Goal: Find specific page/section: Find specific page/section

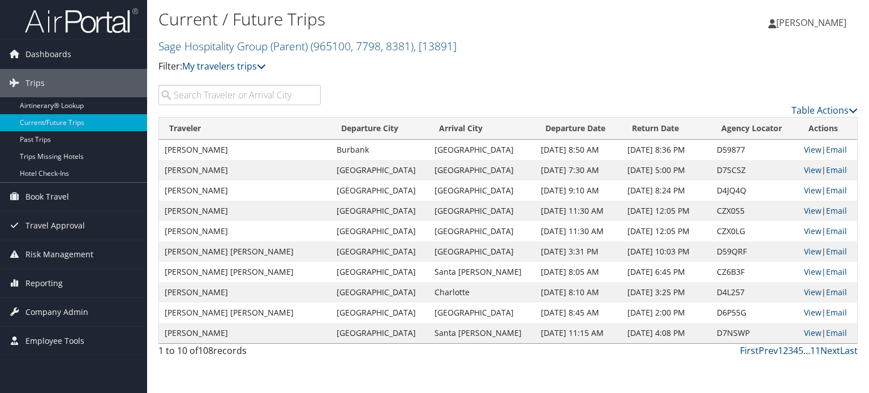
click at [230, 97] on input "search" at bounding box center [239, 95] width 162 height 20
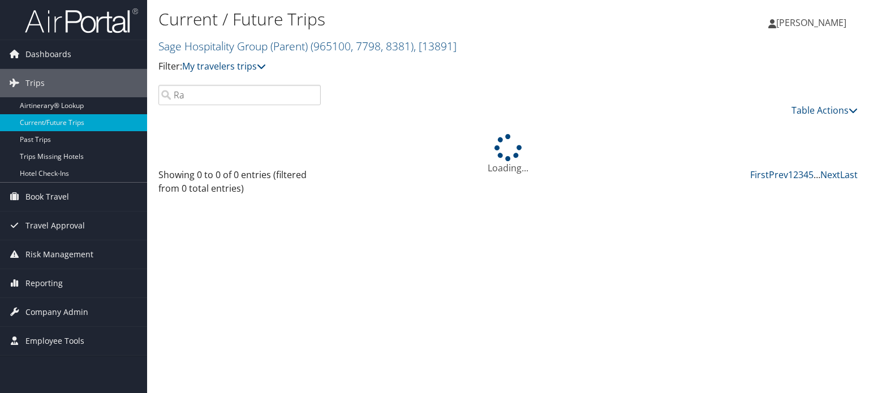
type input "R"
click at [391, 47] on span "( 965100, 7798, 8381 )" at bounding box center [362, 45] width 103 height 15
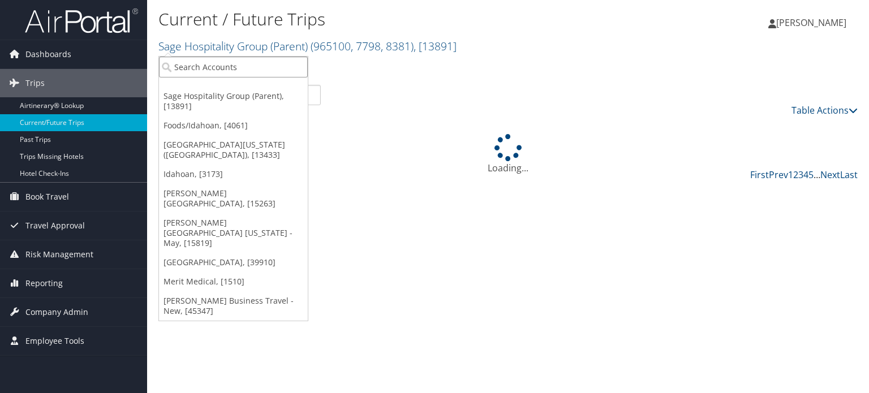
click at [273, 71] on input "search" at bounding box center [233, 67] width 149 height 21
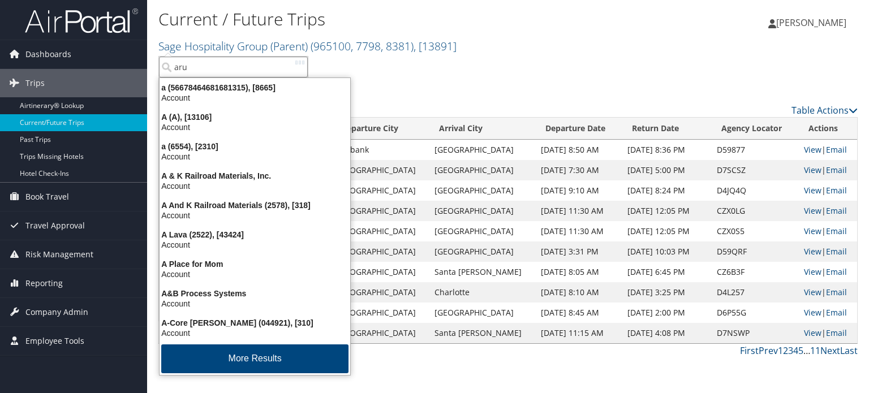
type input "arup"
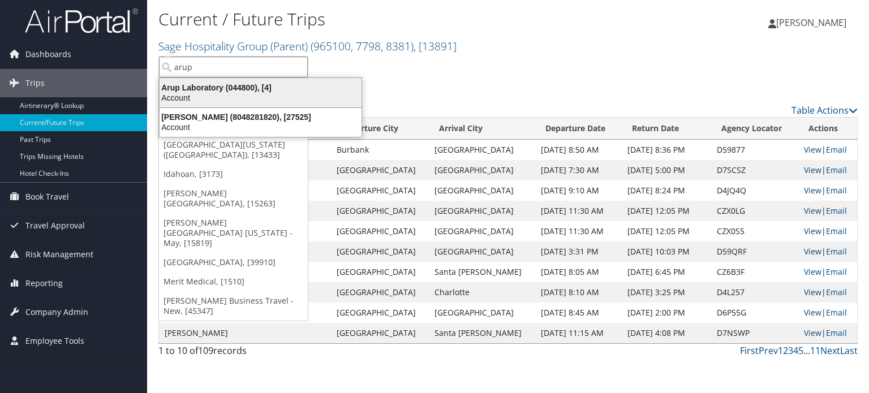
click at [254, 96] on div "Account" at bounding box center [261, 98] width 216 height 10
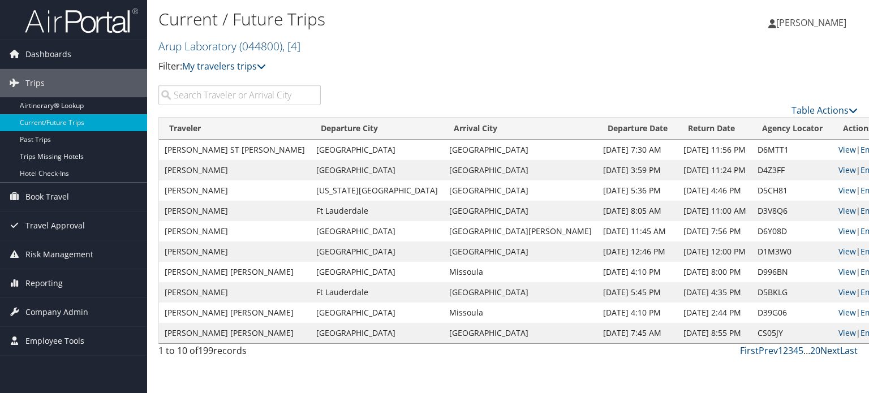
click at [832, 353] on link "Next" at bounding box center [830, 351] width 20 height 12
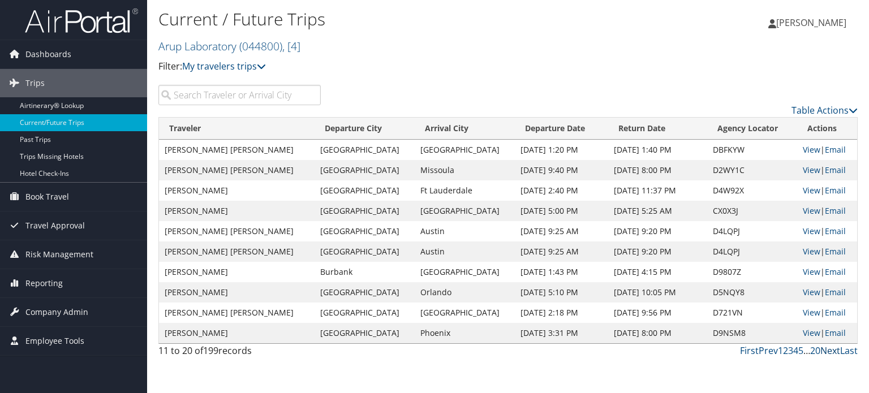
click at [832, 353] on link "Next" at bounding box center [830, 351] width 20 height 12
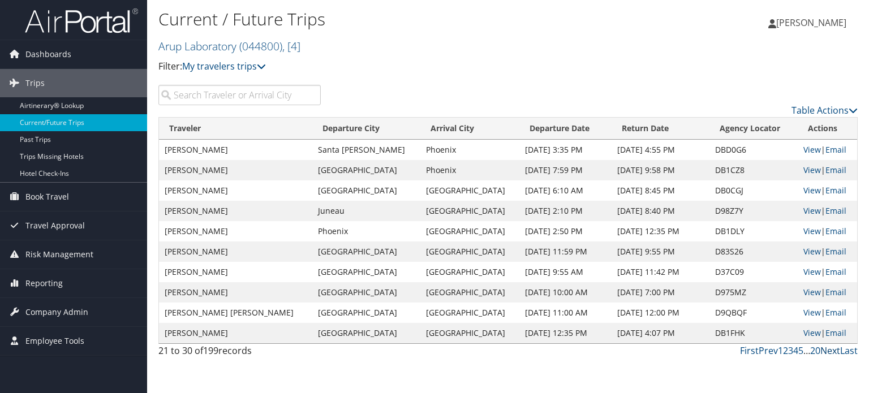
click at [831, 351] on link "Next" at bounding box center [830, 351] width 20 height 12
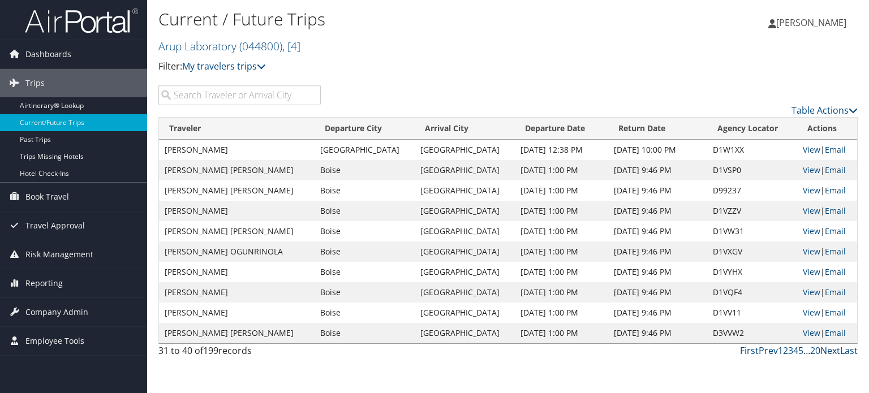
click at [831, 351] on link "Next" at bounding box center [830, 351] width 20 height 12
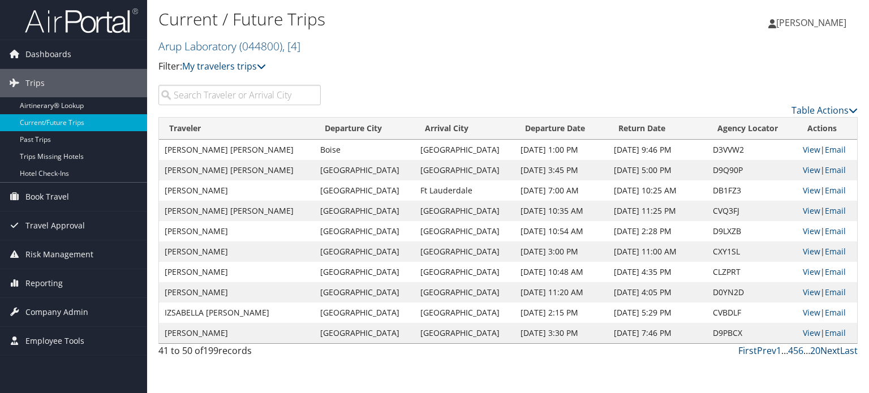
click at [831, 351] on link "Next" at bounding box center [830, 351] width 20 height 12
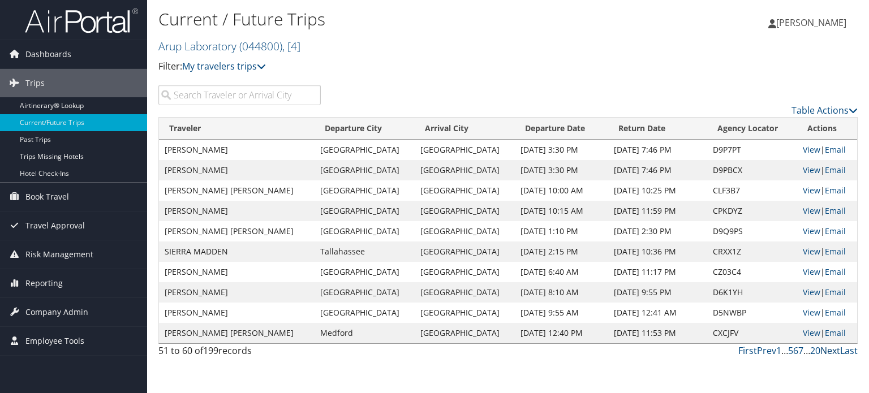
click at [831, 351] on link "Next" at bounding box center [830, 351] width 20 height 12
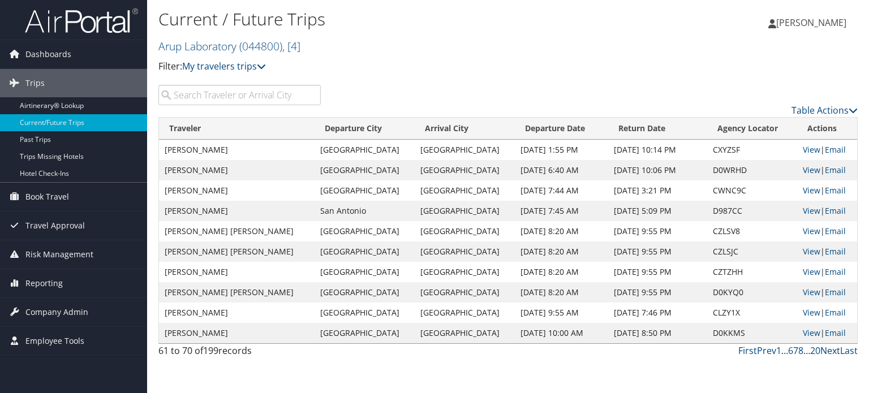
click at [831, 351] on link "Next" at bounding box center [830, 351] width 20 height 12
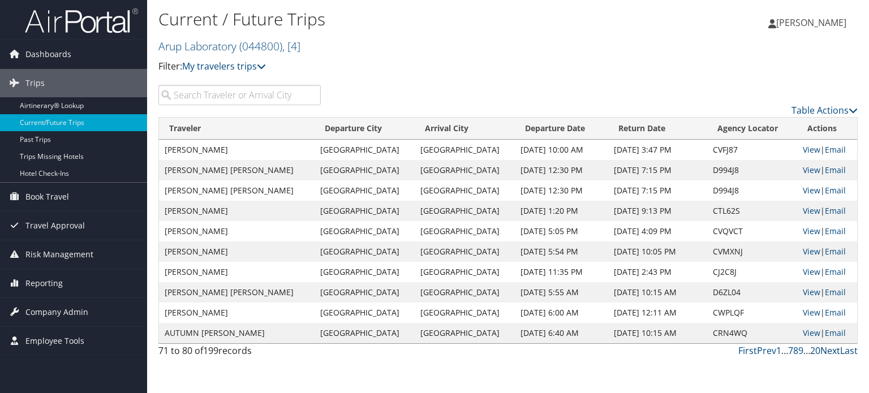
click at [831, 351] on link "Next" at bounding box center [830, 351] width 20 height 12
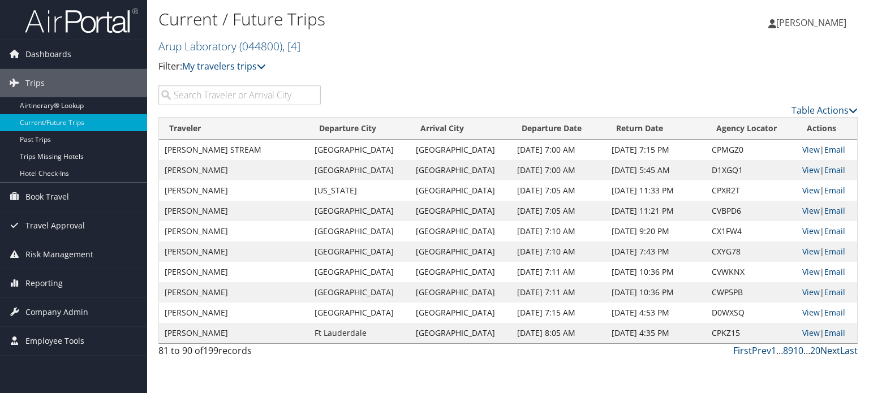
click at [831, 351] on link "Next" at bounding box center [830, 351] width 20 height 12
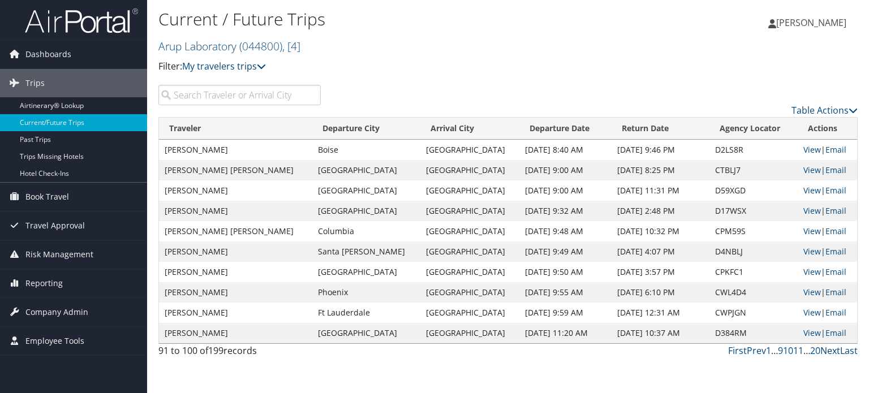
click at [831, 351] on link "Next" at bounding box center [830, 351] width 20 height 12
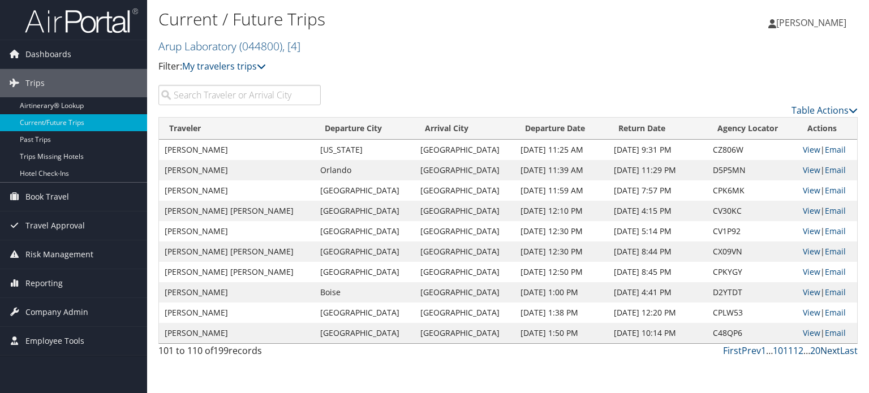
click at [831, 351] on link "Next" at bounding box center [830, 351] width 20 height 12
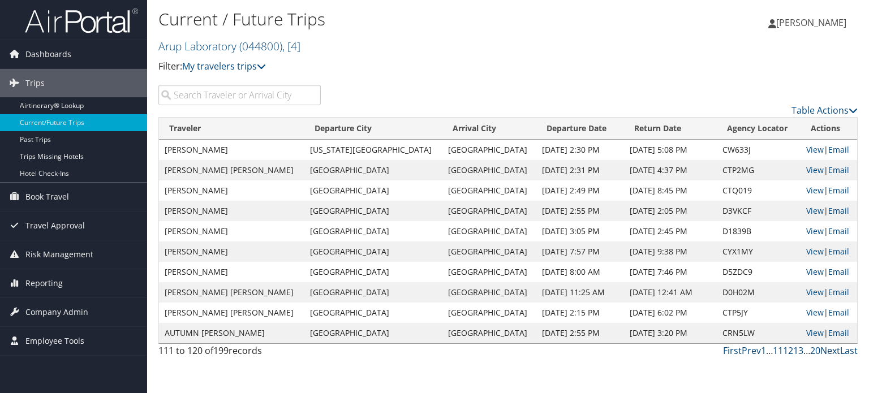
click at [831, 351] on link "Next" at bounding box center [830, 351] width 20 height 12
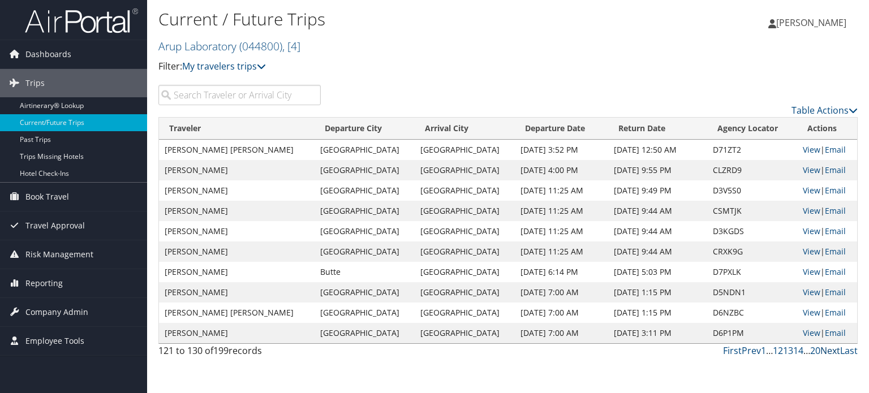
click at [831, 351] on link "Next" at bounding box center [830, 351] width 20 height 12
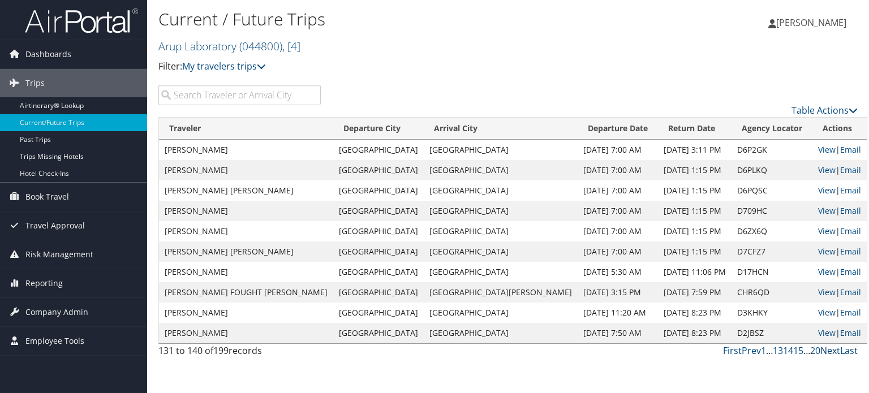
click at [829, 348] on link "Next" at bounding box center [830, 351] width 20 height 12
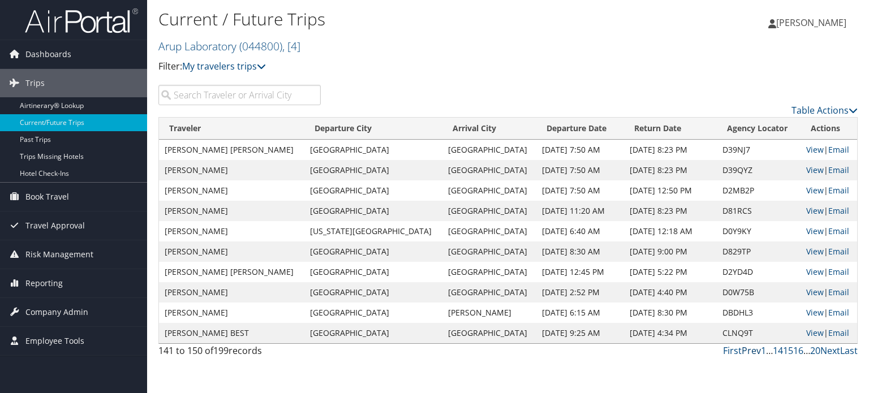
click at [759, 350] on link "Prev" at bounding box center [751, 351] width 19 height 12
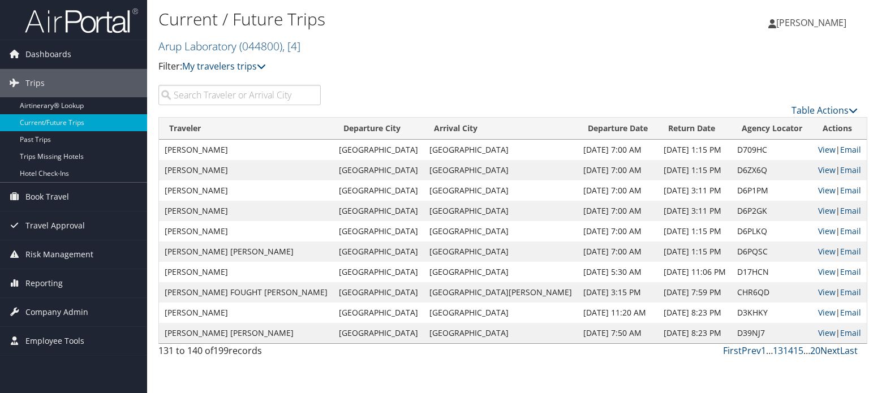
click at [827, 348] on link "Next" at bounding box center [830, 351] width 20 height 12
